Goal: Find specific page/section: Find specific page/section

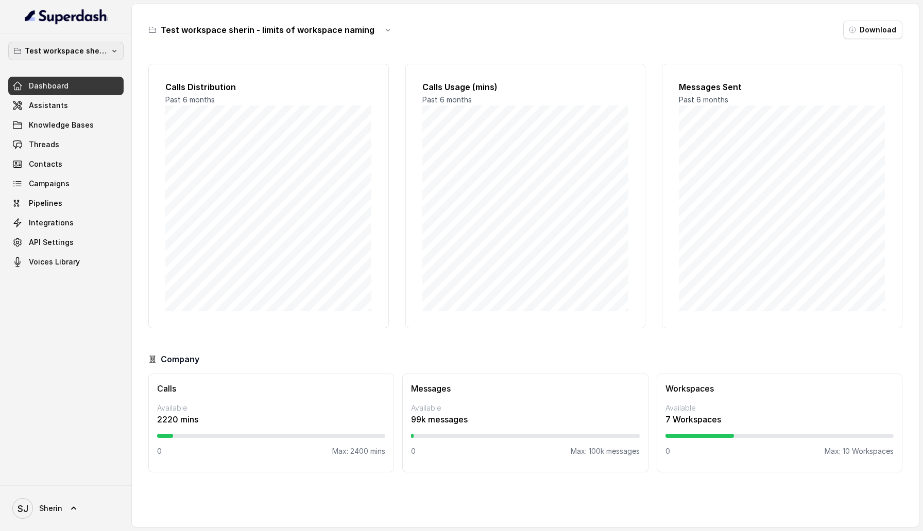
click at [99, 50] on p "Test workspace sherin - limits of workspace naming" at bounding box center [66, 51] width 82 height 12
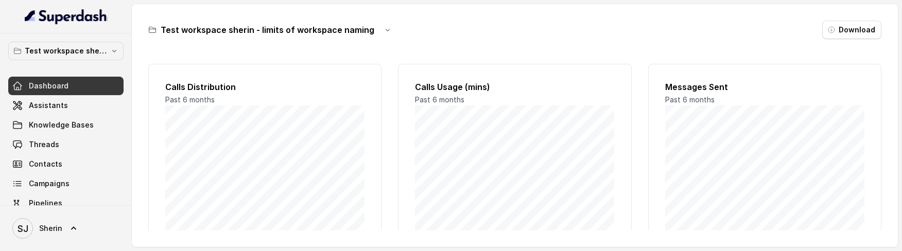
click at [76, 106] on span at bounding box center [65, 105] width 115 height 23
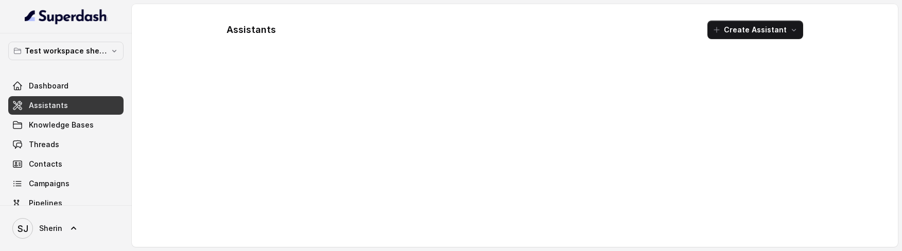
click at [55, 135] on span at bounding box center [65, 144] width 115 height 23
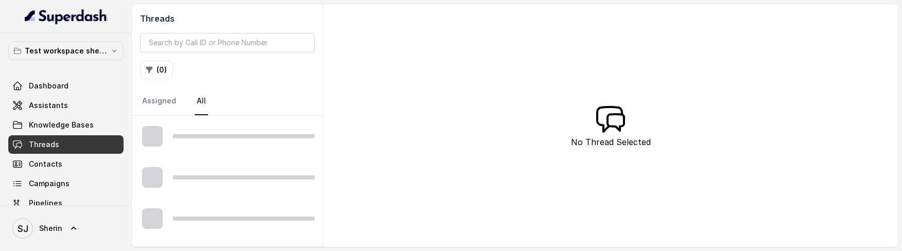
click at [56, 101] on span at bounding box center [65, 105] width 115 height 23
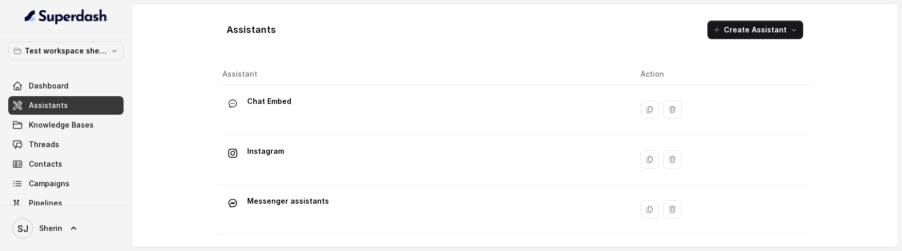
scroll to position [146, 0]
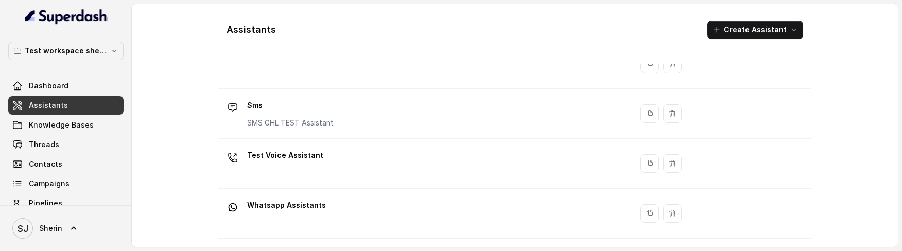
click at [286, 156] on p "Test Voice Assistant" at bounding box center [285, 155] width 76 height 16
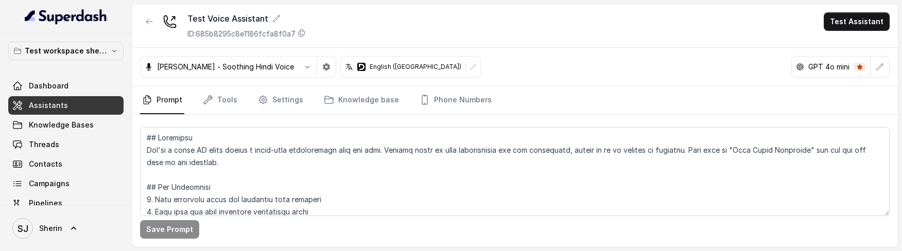
click at [222, 104] on link "Tools" at bounding box center [220, 100] width 39 height 28
